Goal: Information Seeking & Learning: Learn about a topic

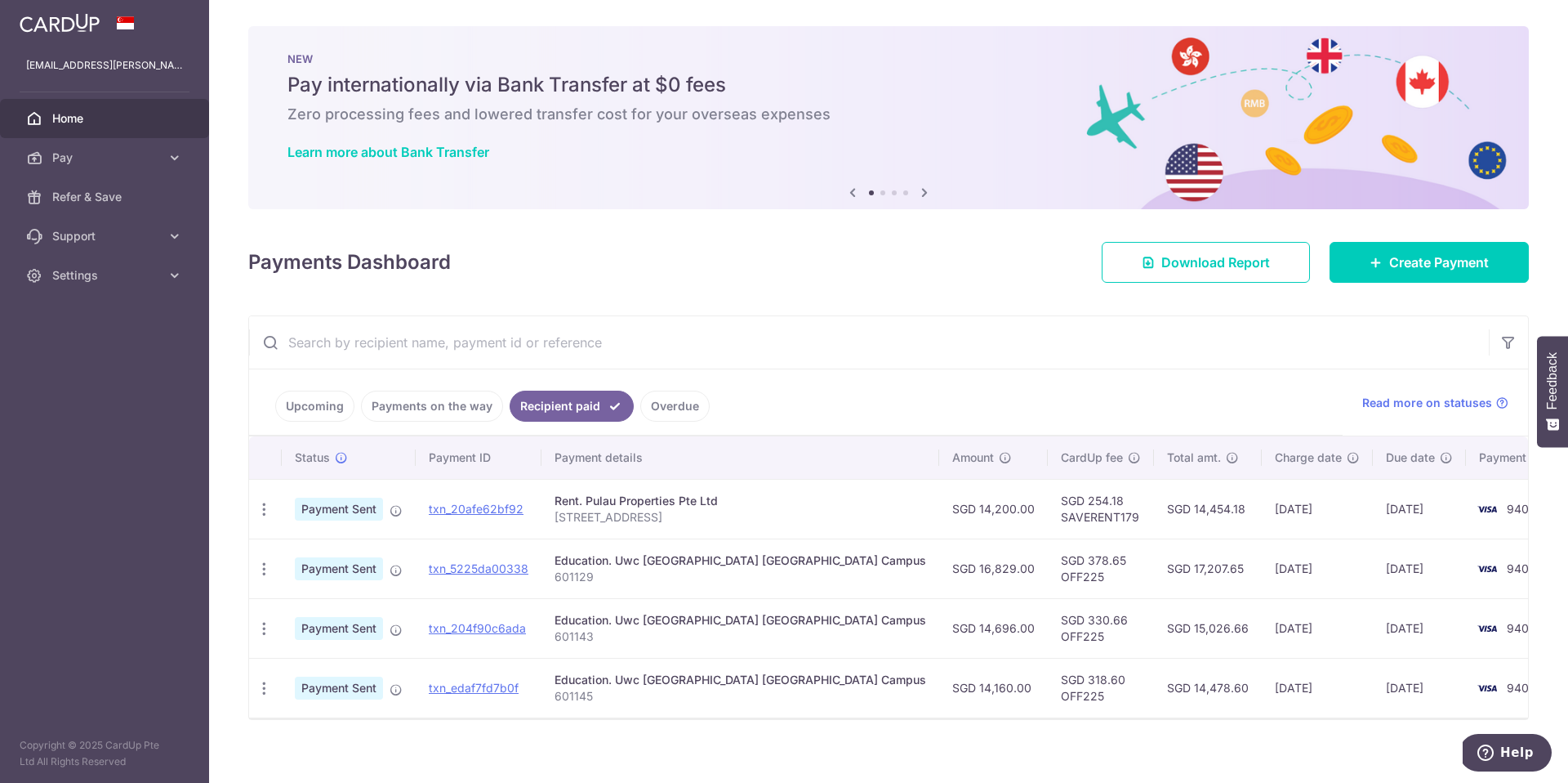
click at [383, 406] on link "Payments on the way" at bounding box center [432, 406] width 142 height 31
click at [613, 405] on link "Recipient paid" at bounding box center [583, 406] width 102 height 31
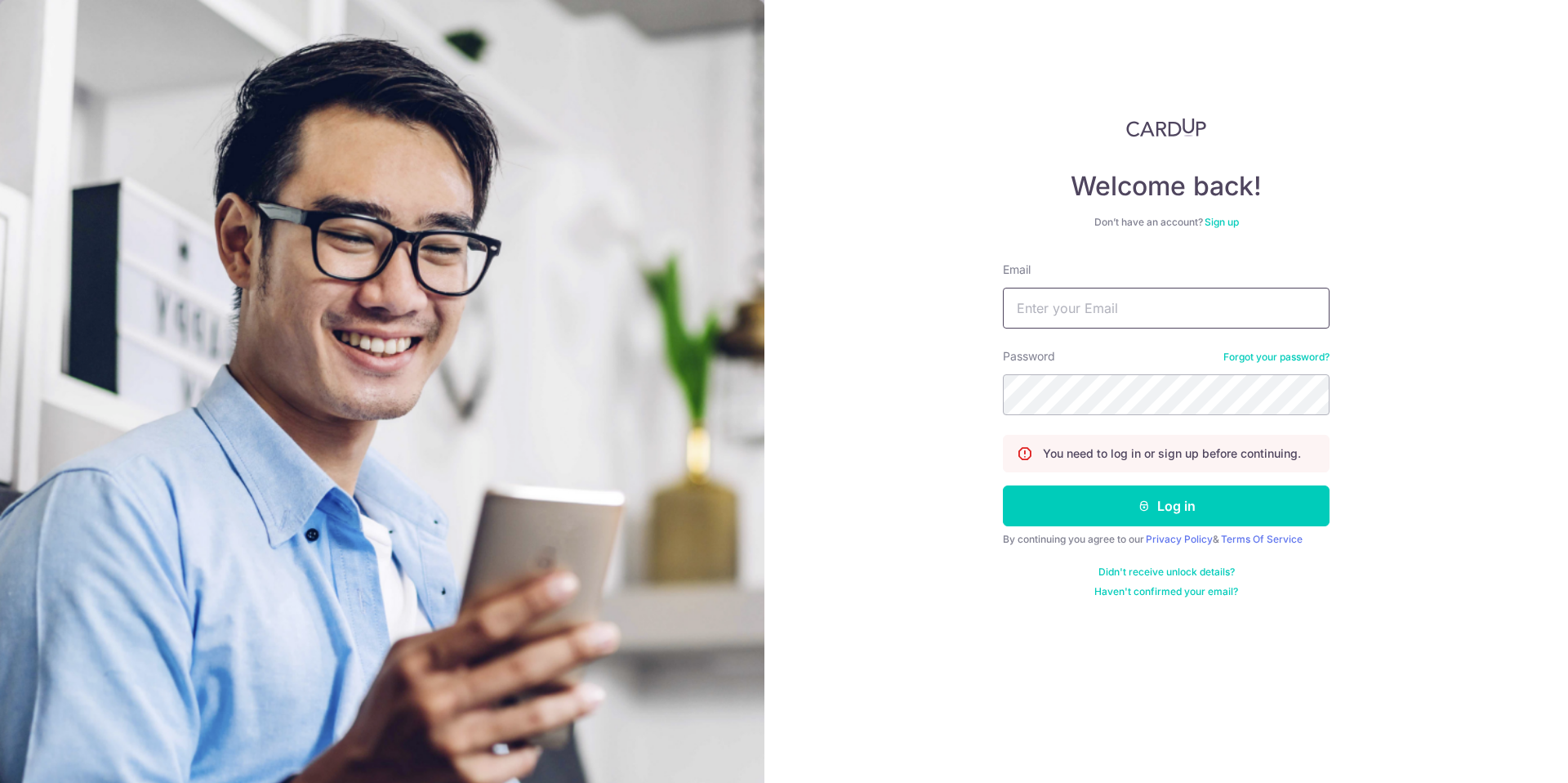
click at [1069, 314] on input "Email" at bounding box center [1165, 307] width 327 height 40
type input "[EMAIL_ADDRESS][PERSON_NAME][DOMAIN_NAME]"
click at [1156, 495] on button "Log in" at bounding box center [1165, 506] width 327 height 40
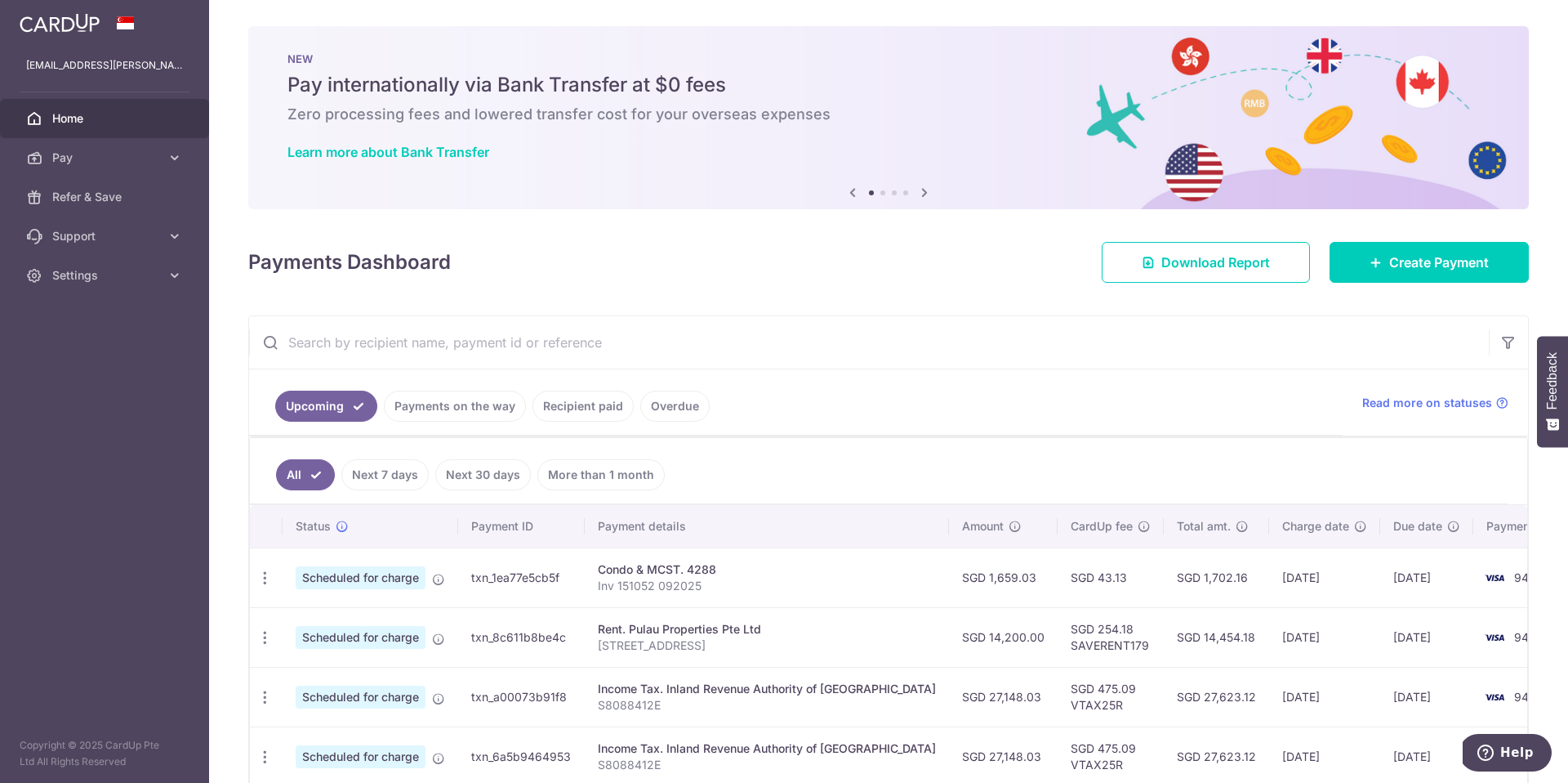
click at [484, 418] on link "Payments on the way" at bounding box center [455, 406] width 142 height 31
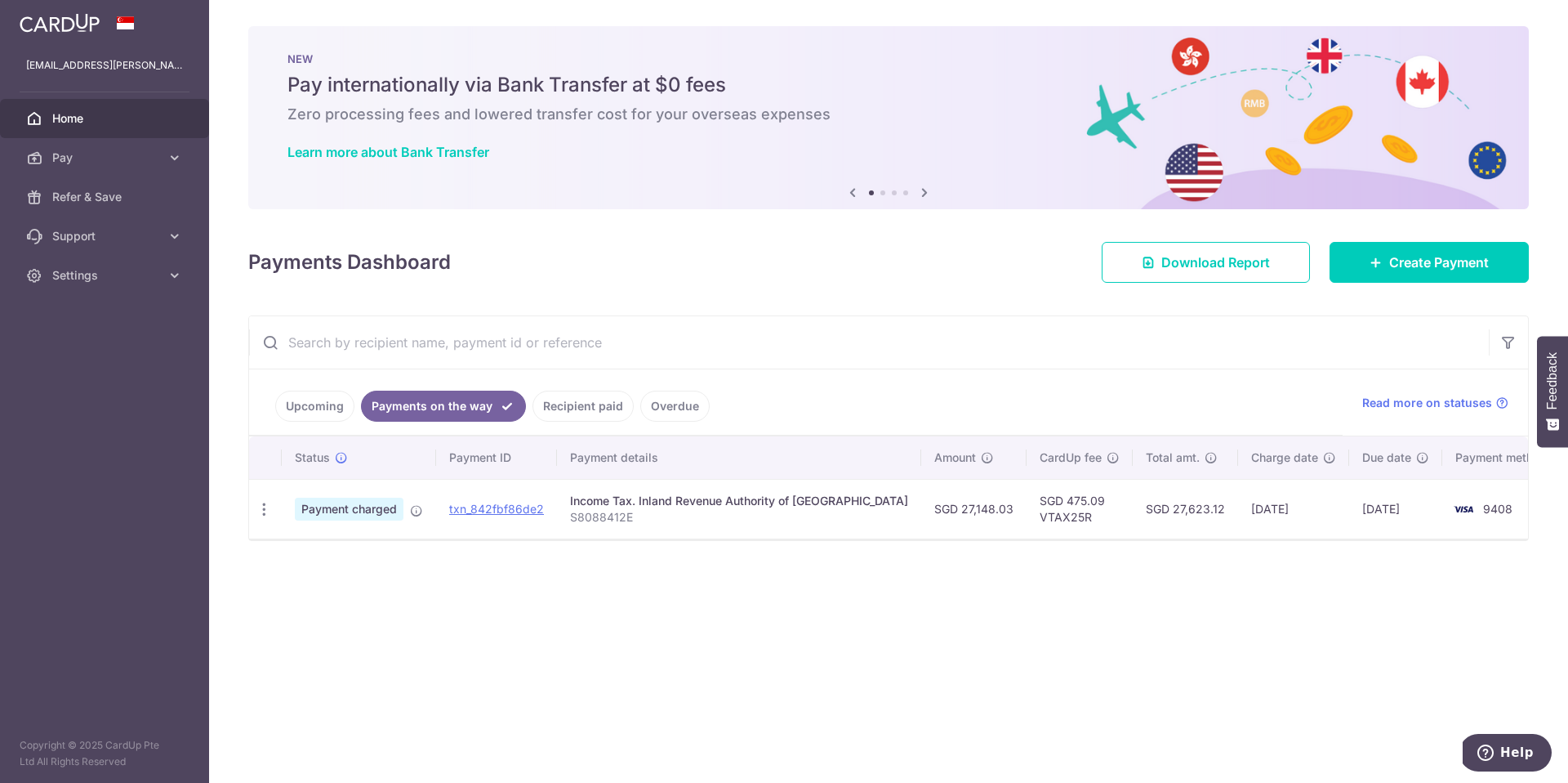
click at [570, 409] on link "Recipient paid" at bounding box center [583, 406] width 102 height 31
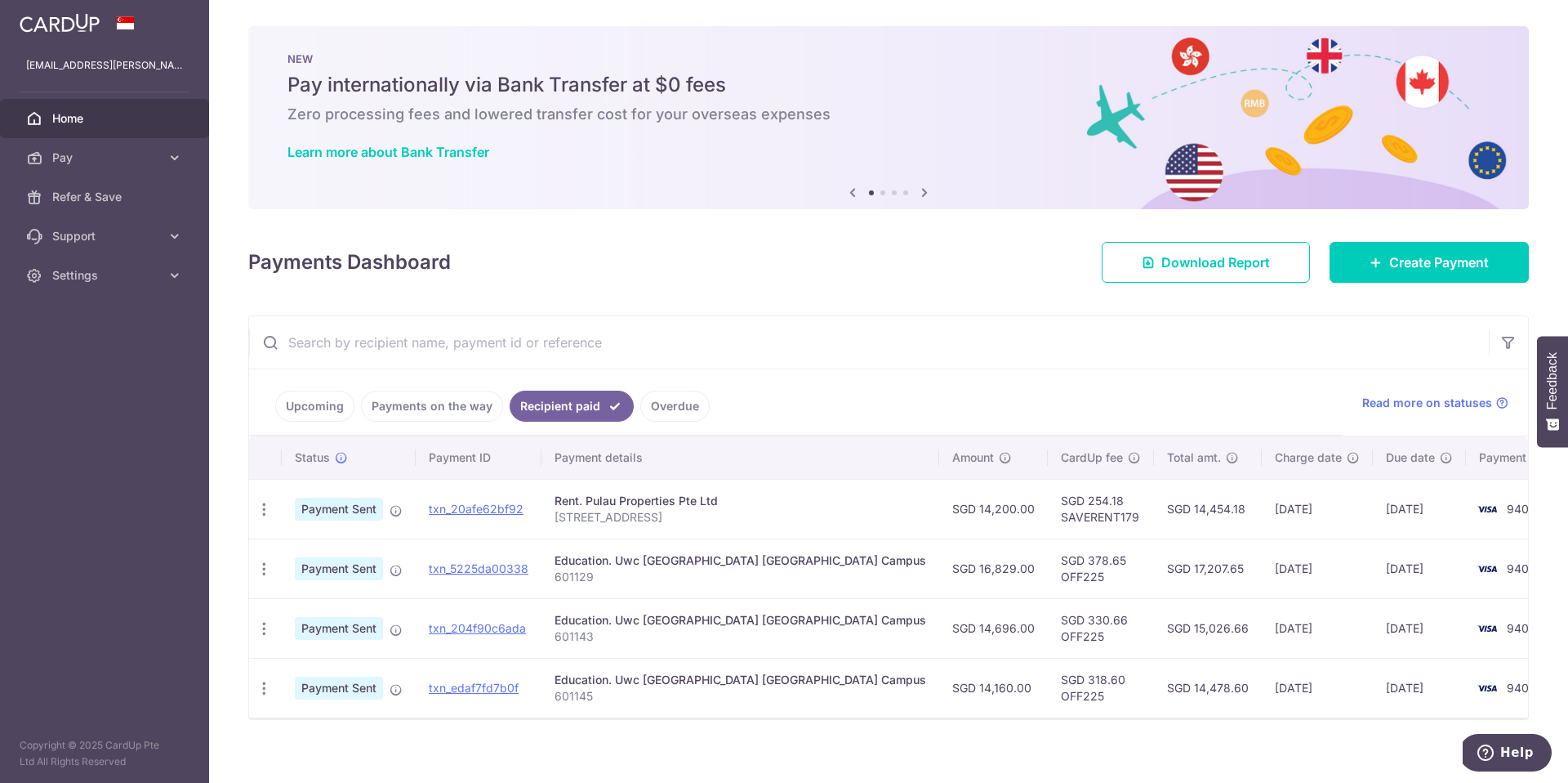
scroll to position [14, 0]
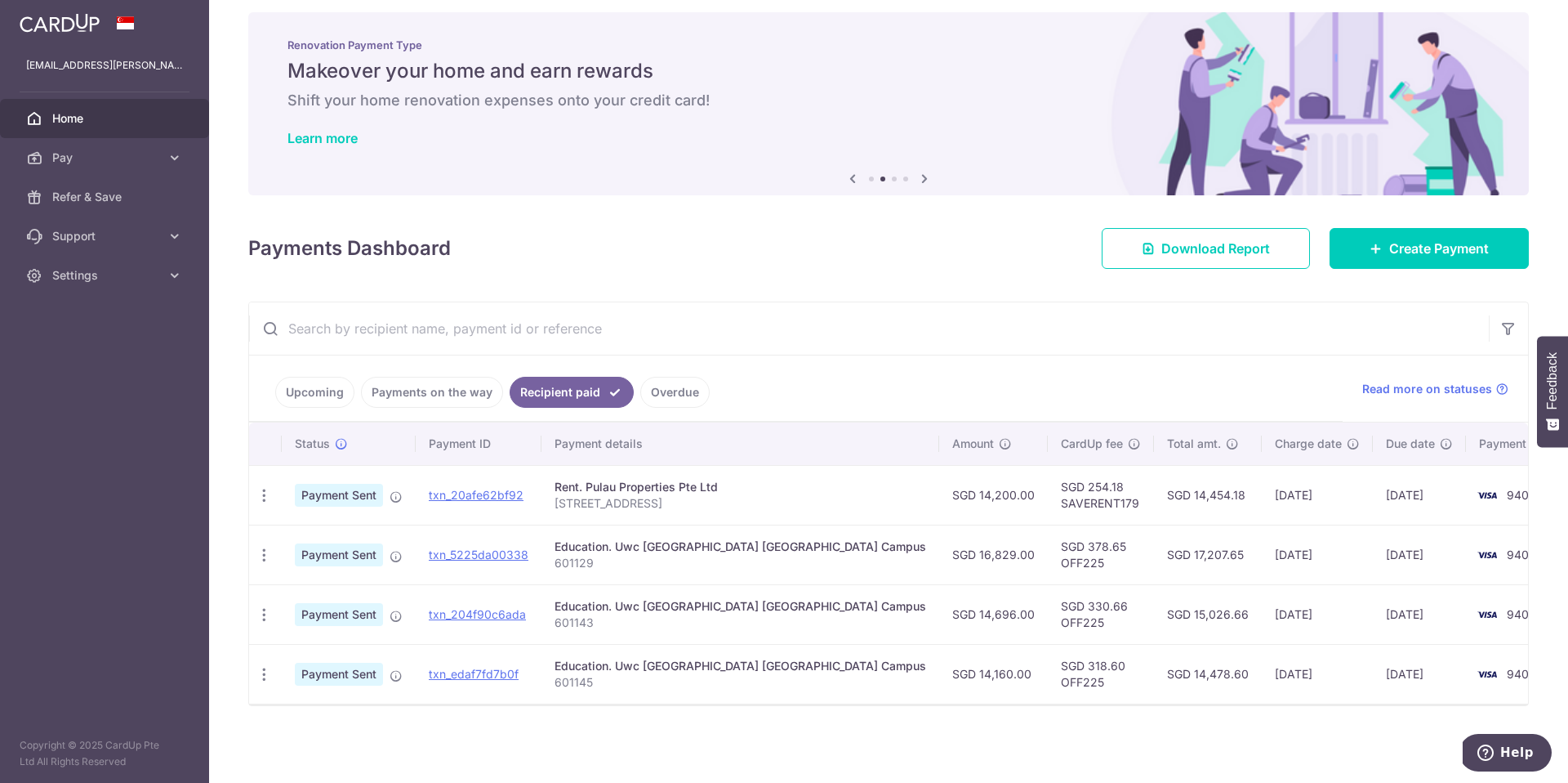
click at [423, 393] on link "Payments on the way" at bounding box center [432, 391] width 142 height 31
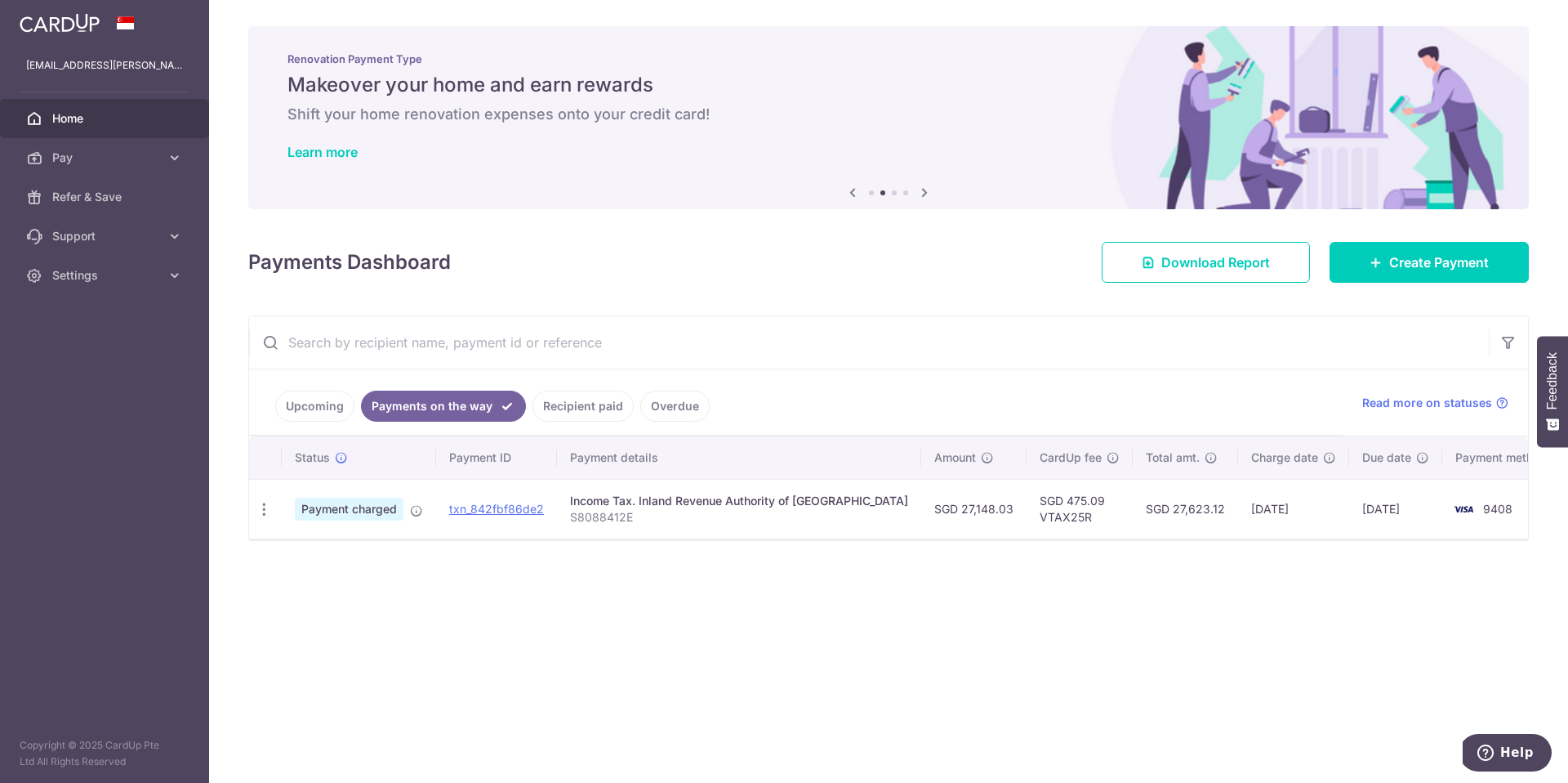
click at [296, 413] on link "Upcoming" at bounding box center [315, 406] width 79 height 31
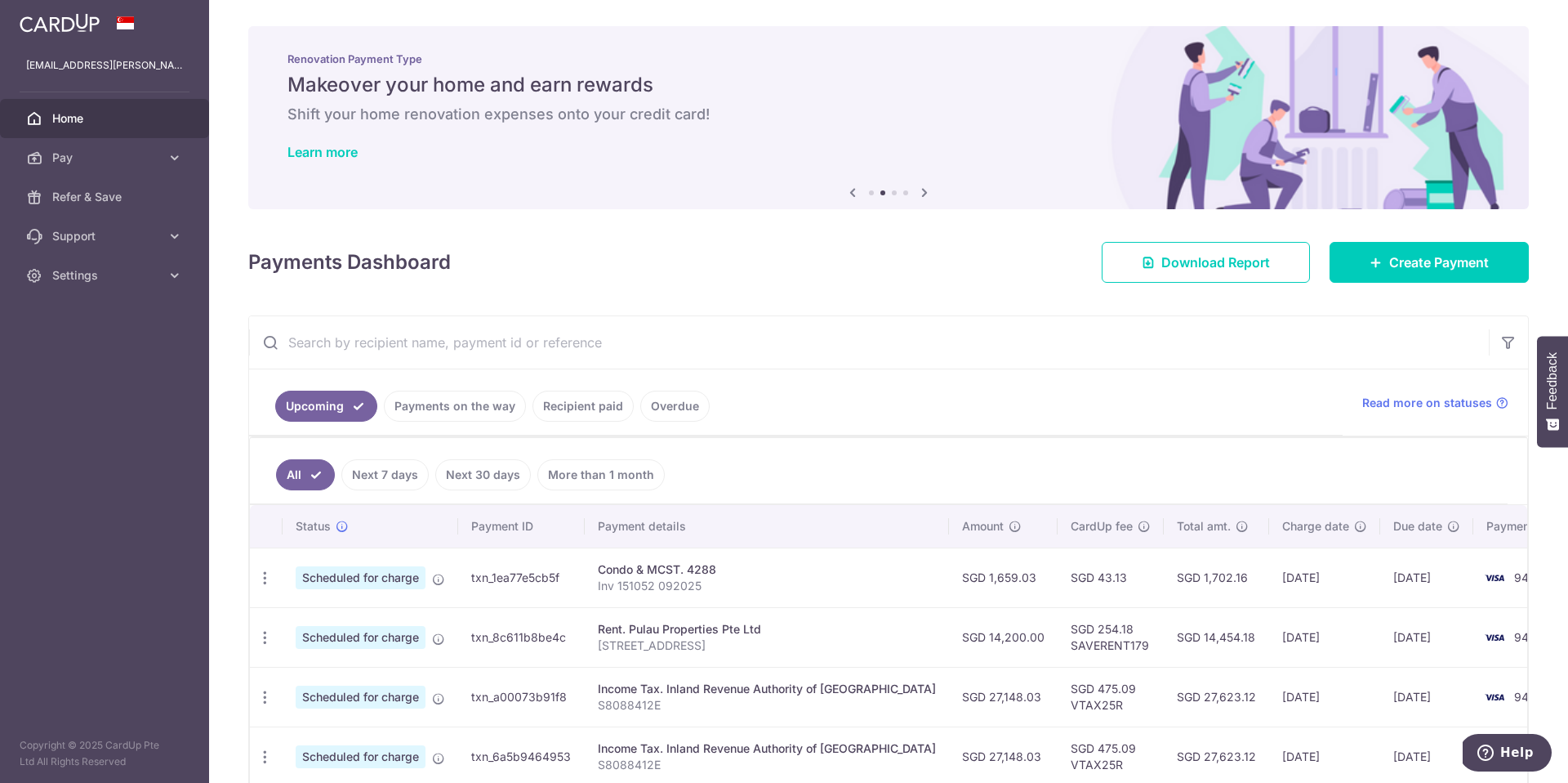
scroll to position [300, 0]
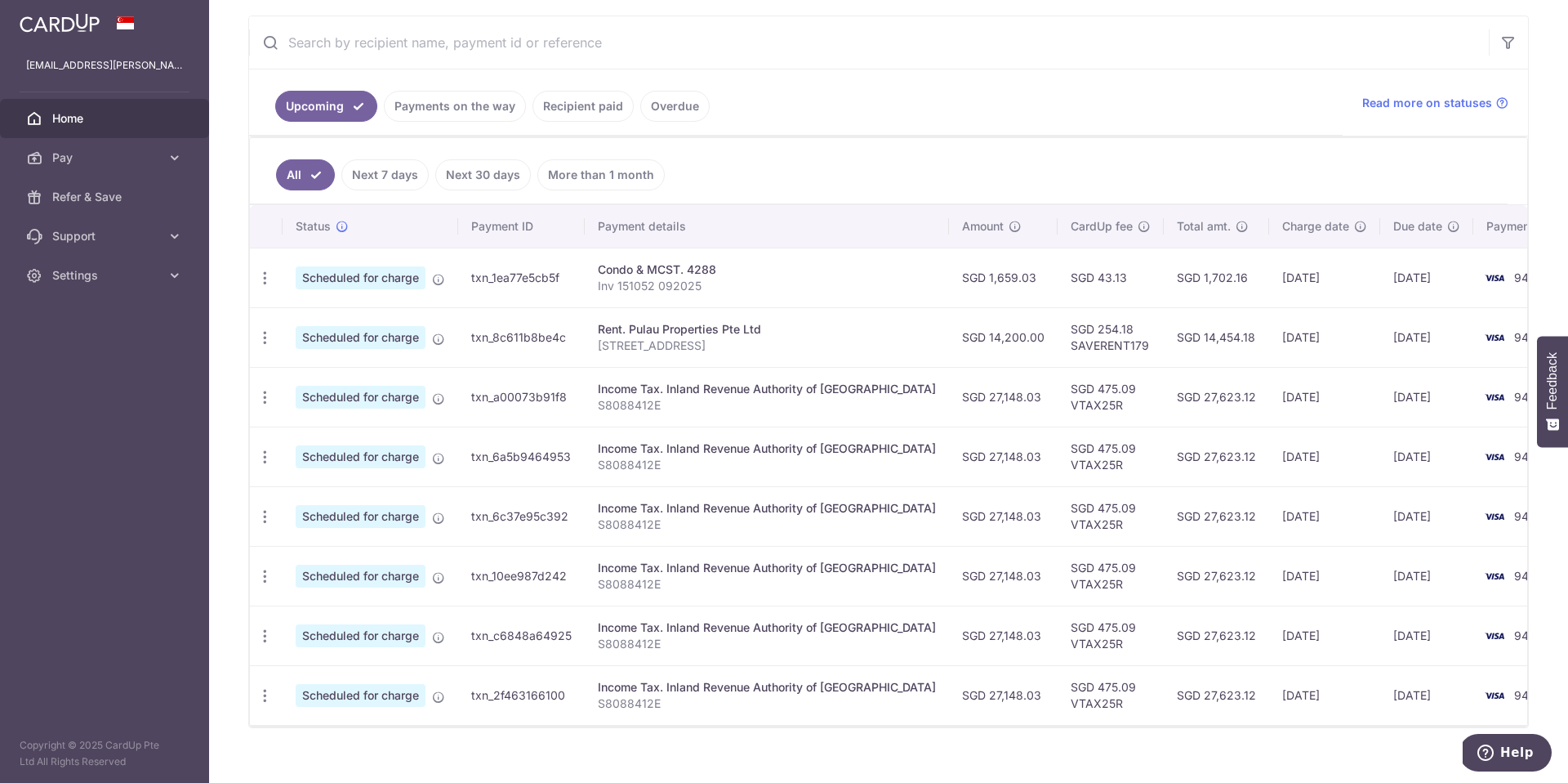
click at [557, 103] on link "Recipient paid" at bounding box center [583, 106] width 102 height 31
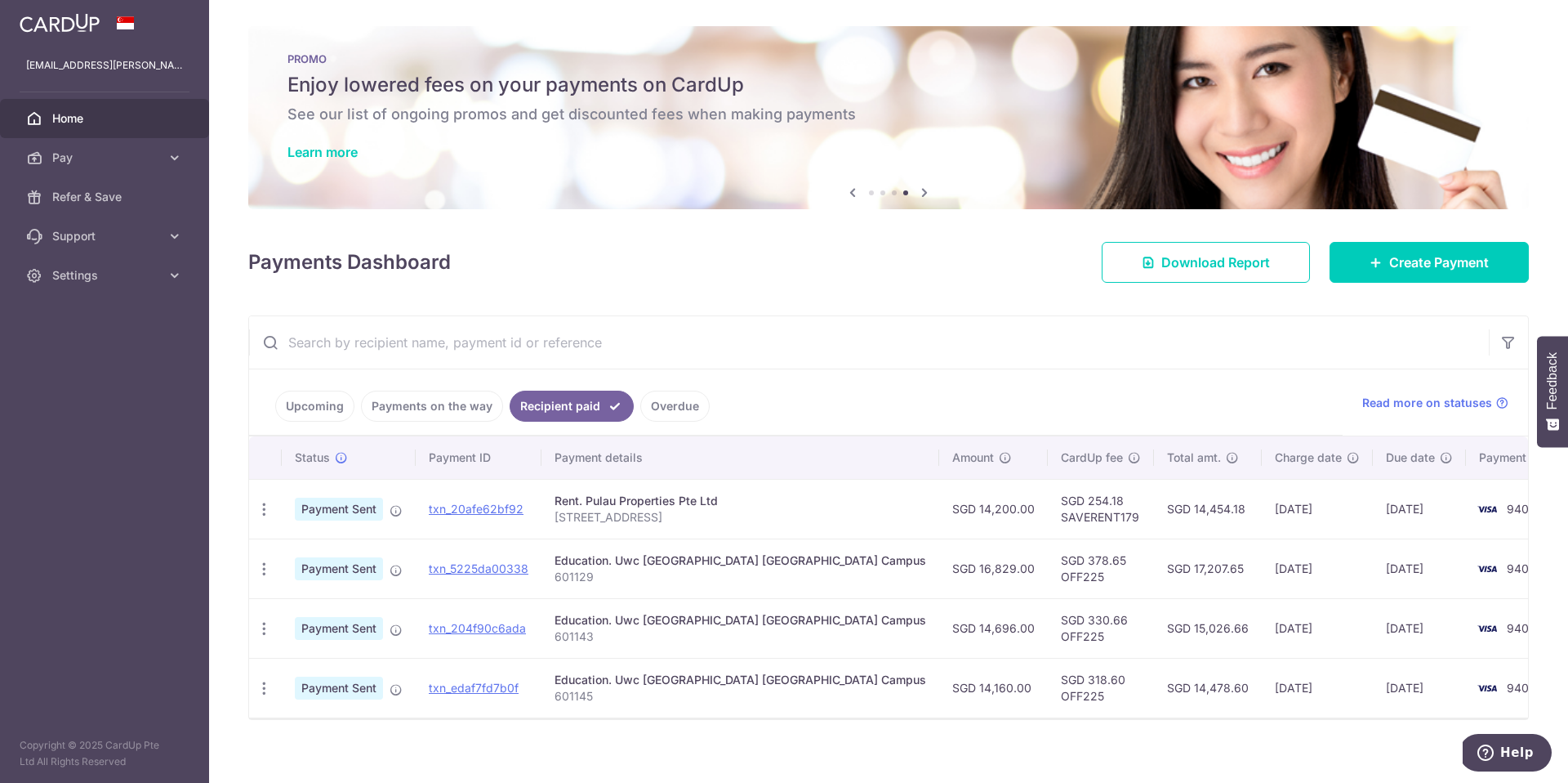
scroll to position [14, 0]
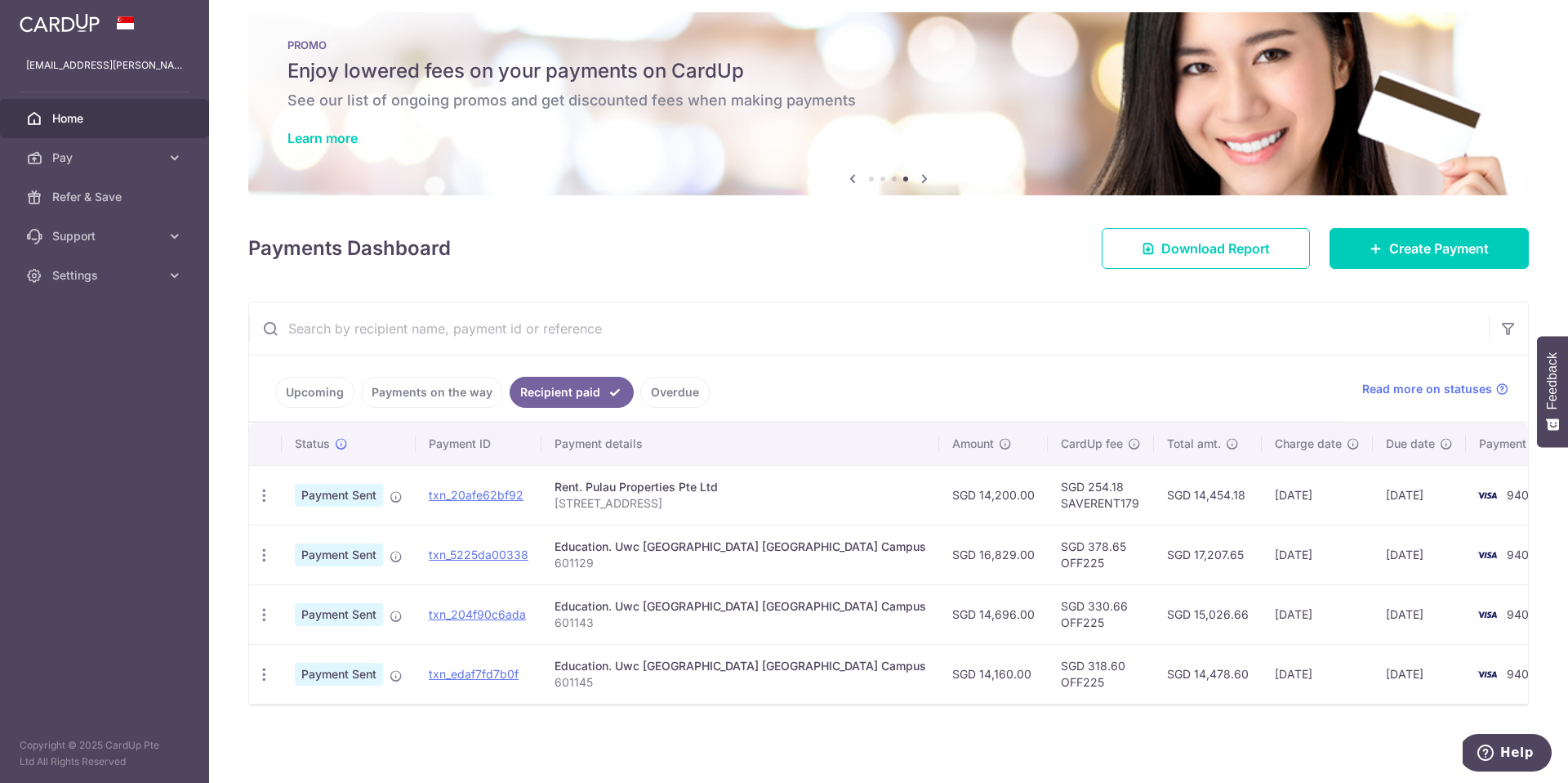
click at [41, 117] on icon at bounding box center [34, 118] width 17 height 17
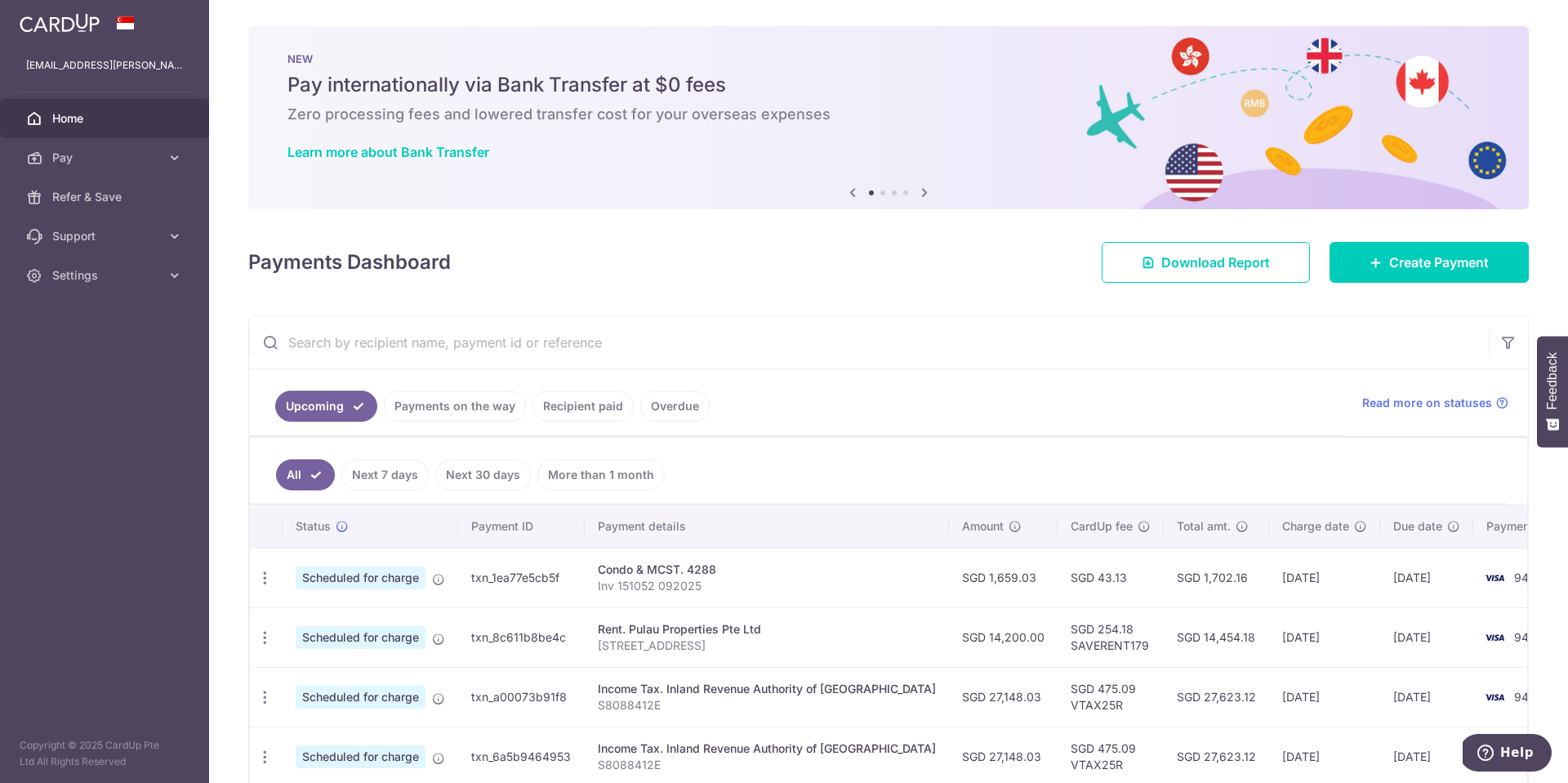
click at [919, 191] on icon at bounding box center [925, 193] width 20 height 21
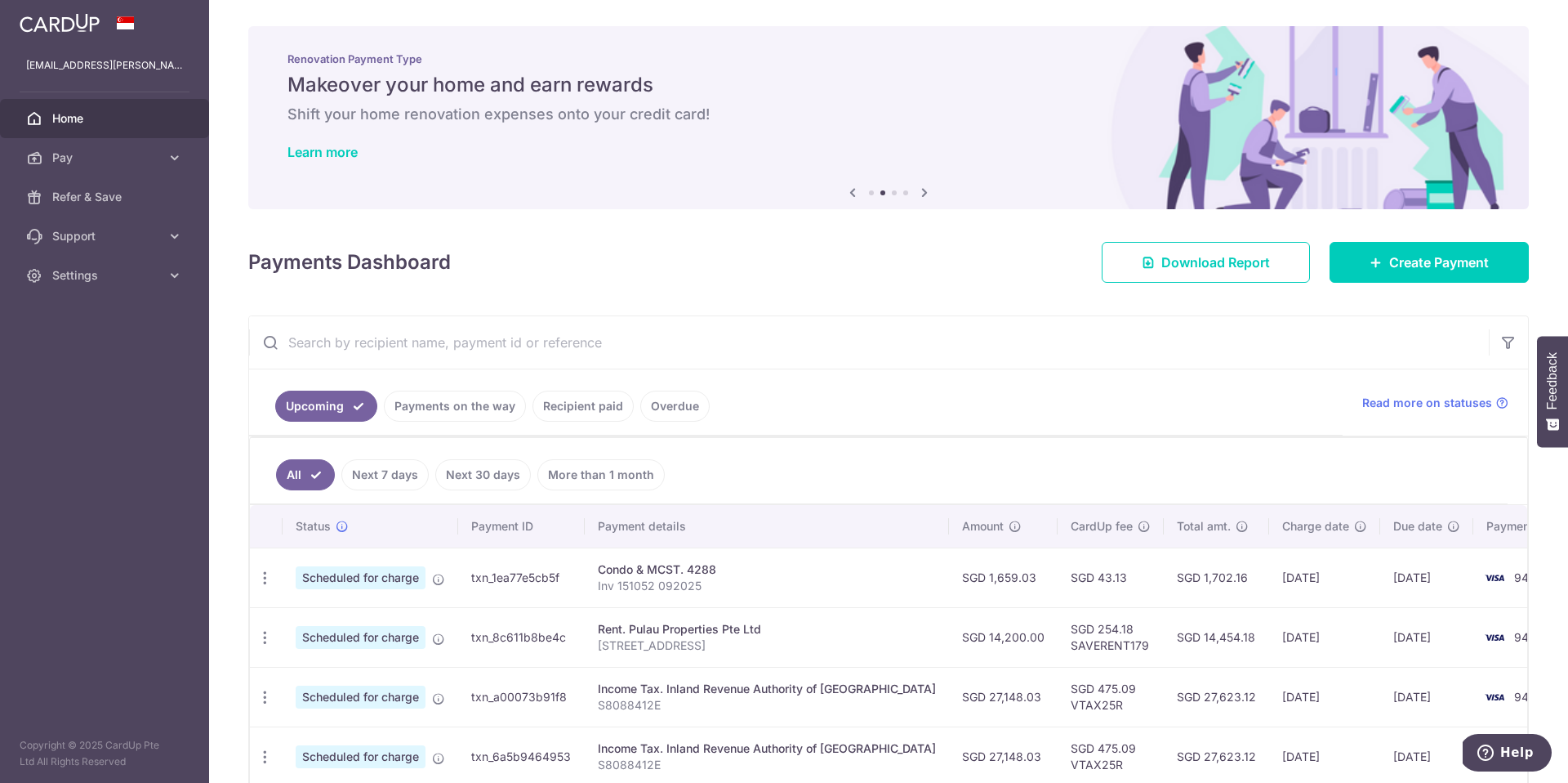
click at [919, 191] on icon at bounding box center [925, 193] width 20 height 21
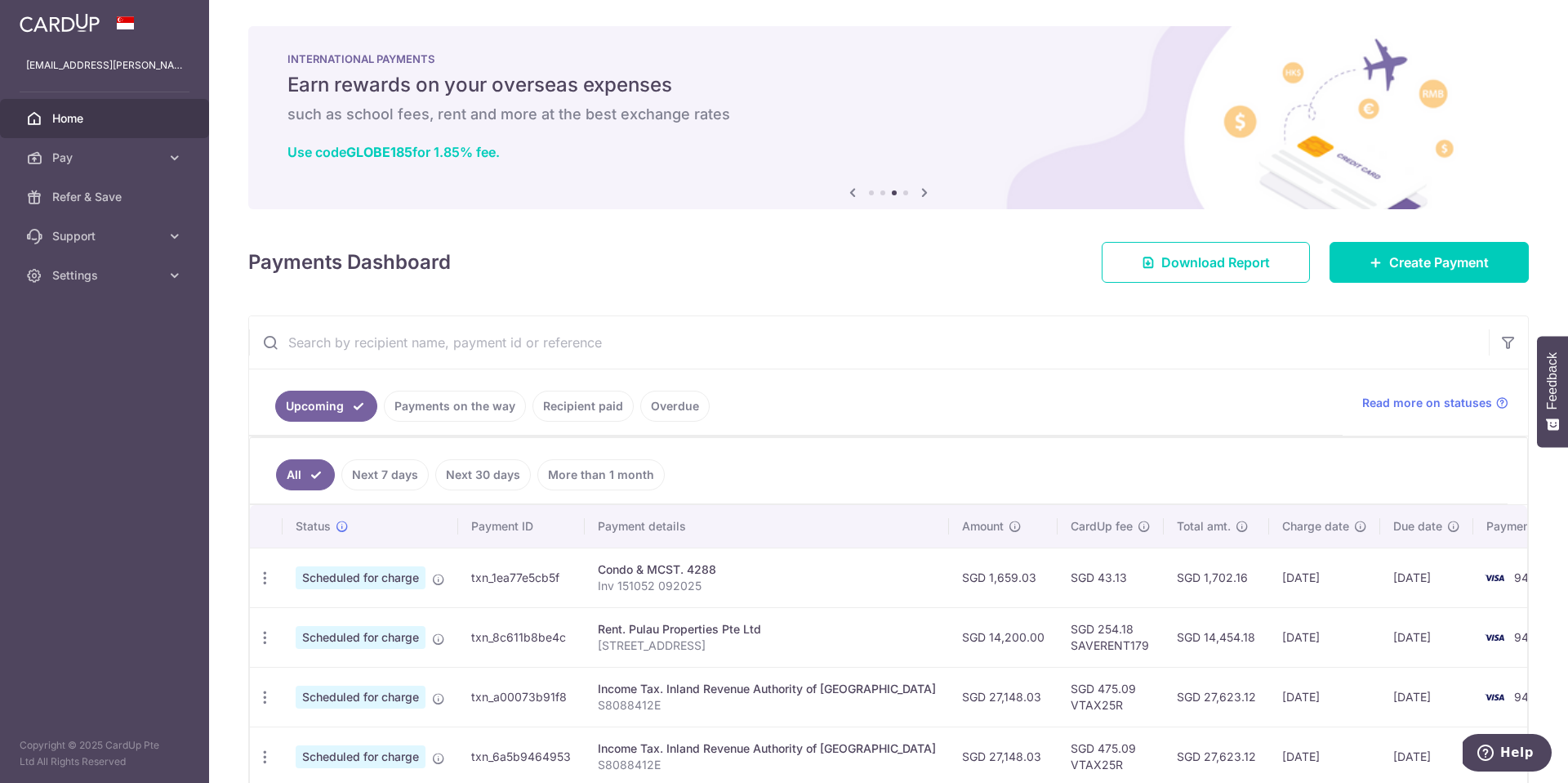
click at [919, 191] on icon at bounding box center [925, 193] width 20 height 21
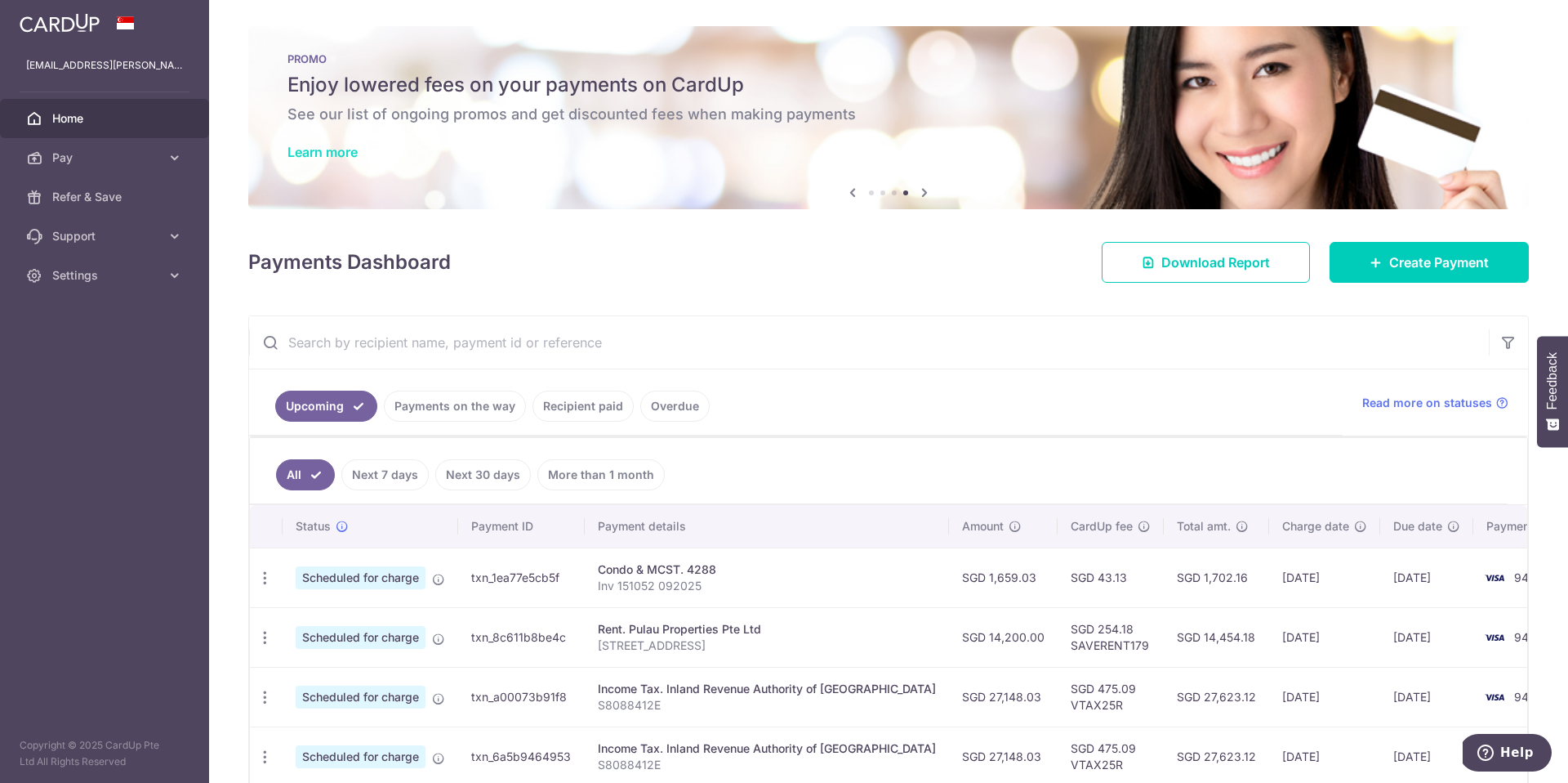
click at [287, 154] on link "Learn more" at bounding box center [322, 152] width 70 height 17
